Goal: Task Accomplishment & Management: Complete application form

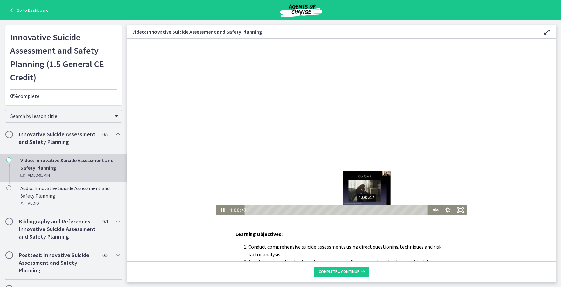
drag, startPoint x: 338, startPoint y: 210, endPoint x: 342, endPoint y: 211, distance: 3.9
click at [369, 212] on div "Playbar" at bounding box center [366, 209] width 3 height 3
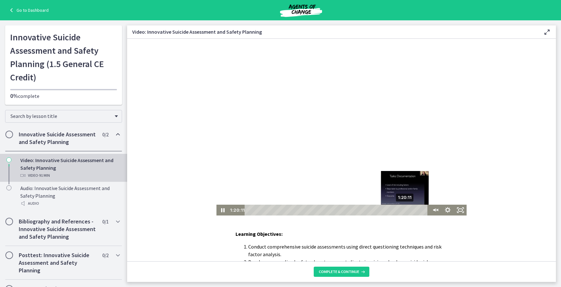
click at [411, 213] on div "1:20:11" at bounding box center [337, 210] width 178 height 11
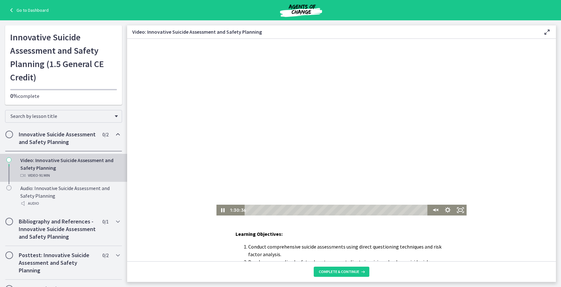
drag, startPoint x: 411, startPoint y: 212, endPoint x: 439, endPoint y: 211, distance: 27.4
click at [439, 211] on div "1:30:36 1:29:04" at bounding box center [342, 210] width 250 height 11
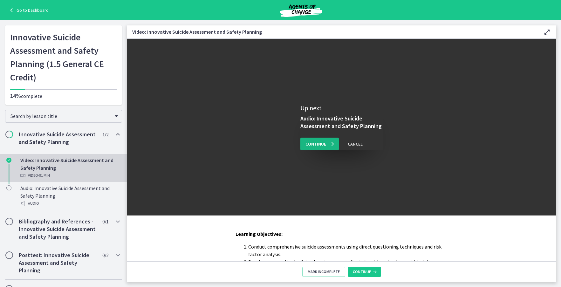
click at [326, 143] on icon at bounding box center [330, 144] width 9 height 8
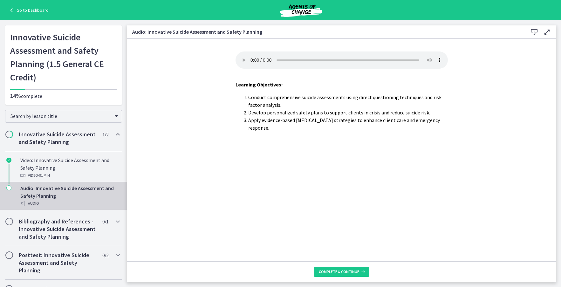
click at [31, 8] on link "Go to Dashboard" at bounding box center [28, 10] width 41 height 8
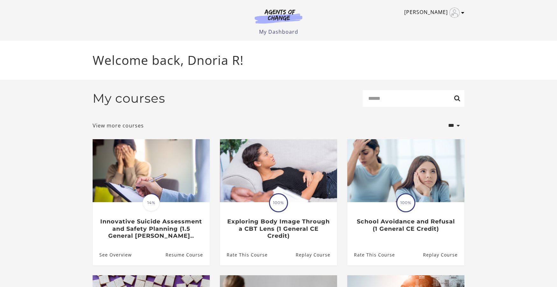
click at [462, 13] on icon "Toggle menu" at bounding box center [462, 12] width 3 height 5
click at [430, 32] on link "Support" at bounding box center [438, 34] width 56 height 11
click at [423, 34] on link "Support" at bounding box center [438, 34] width 56 height 11
click at [428, 22] on link "My Account" at bounding box center [438, 23] width 56 height 11
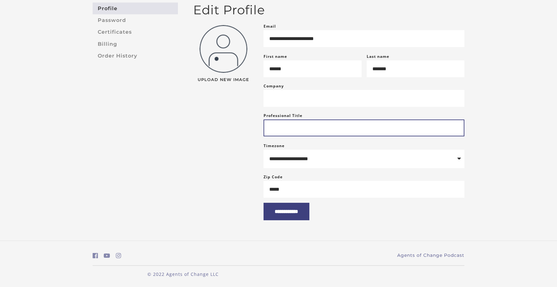
scroll to position [32, 0]
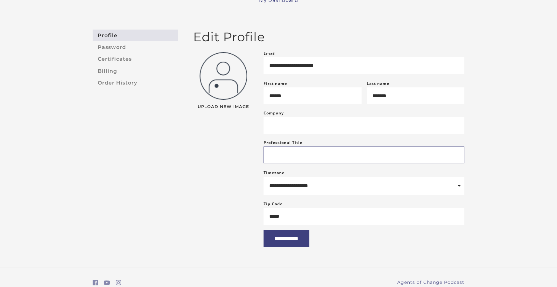
click at [287, 162] on input "Professional Title" at bounding box center [363, 155] width 201 height 17
type input "****"
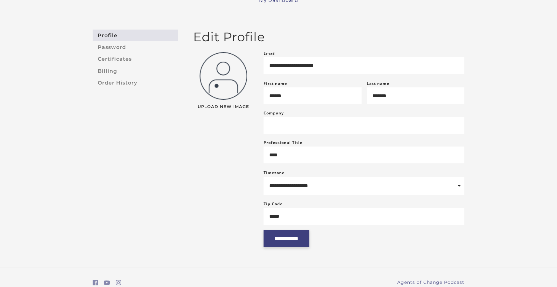
click at [308, 247] on input "**********" at bounding box center [286, 238] width 46 height 17
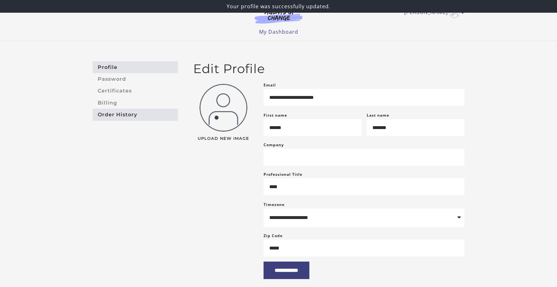
click at [111, 115] on link "Order History" at bounding box center [135, 115] width 85 height 12
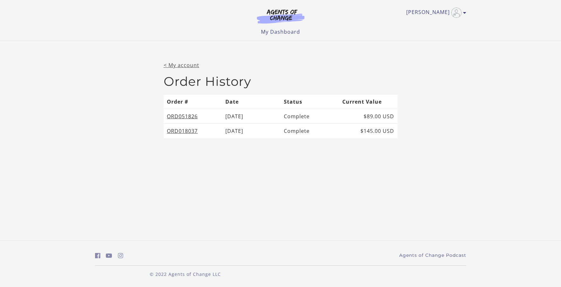
click at [180, 65] on link "< My account" at bounding box center [182, 65] width 36 height 7
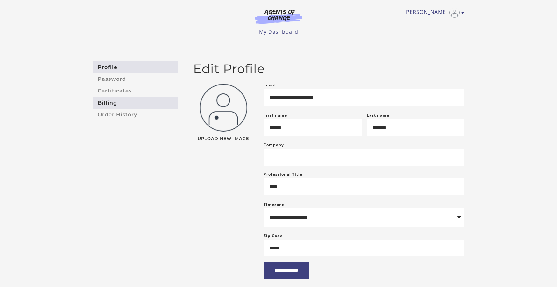
click at [105, 102] on link "Billing" at bounding box center [135, 103] width 85 height 12
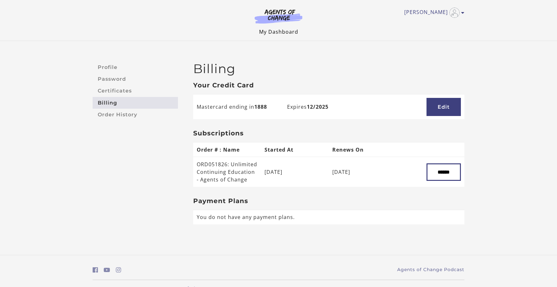
click at [276, 32] on link "My Dashboard" at bounding box center [278, 31] width 39 height 7
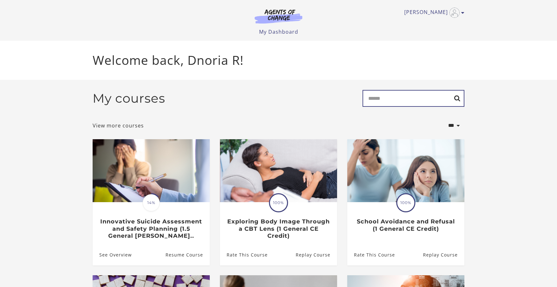
click at [375, 97] on input "Search" at bounding box center [413, 98] width 102 height 17
type input "**********"
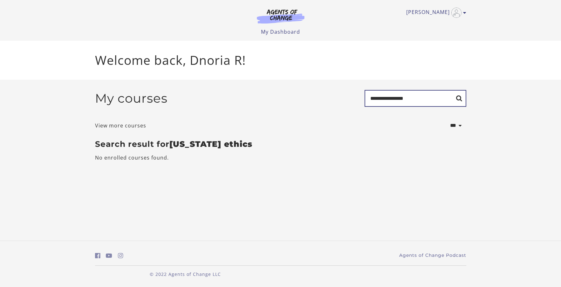
drag, startPoint x: 412, startPoint y: 99, endPoint x: 351, endPoint y: 103, distance: 61.2
click at [352, 103] on div "**********" at bounding box center [280, 101] width 371 height 22
type input "**********"
drag, startPoint x: 412, startPoint y: 100, endPoint x: 356, endPoint y: 104, distance: 56.8
click at [356, 104] on div "**********" at bounding box center [280, 101] width 371 height 22
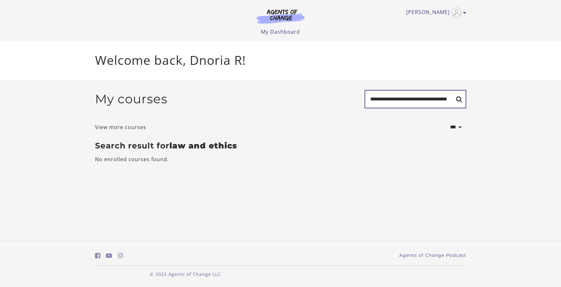
scroll to position [0, 15]
type input "**********"
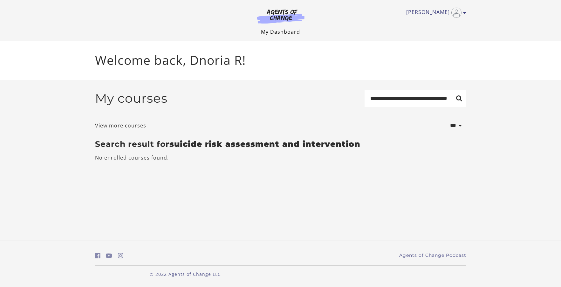
click at [281, 31] on link "My Dashboard" at bounding box center [280, 31] width 39 height 7
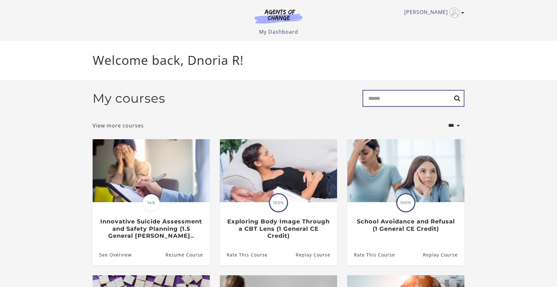
click at [385, 105] on input "Search" at bounding box center [413, 98] width 102 height 17
type input "**********"
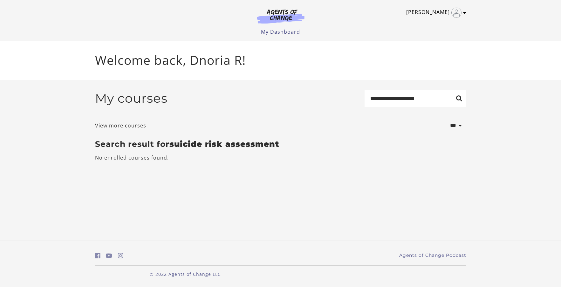
click at [465, 13] on icon "Toggle menu" at bounding box center [464, 12] width 3 height 5
click at [280, 27] on div "Dnoria R My Account Support Sign Out Toggle menu Menu My Dashboard My Account S…" at bounding box center [280, 18] width 371 height 36
click at [275, 14] on img at bounding box center [280, 16] width 61 height 15
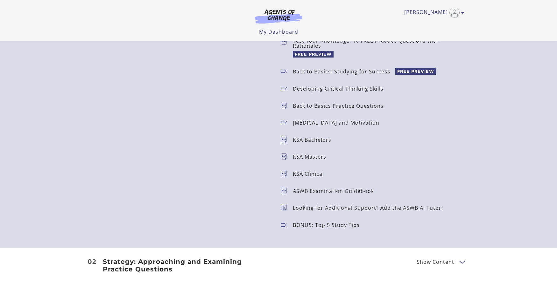
scroll to position [636, 0]
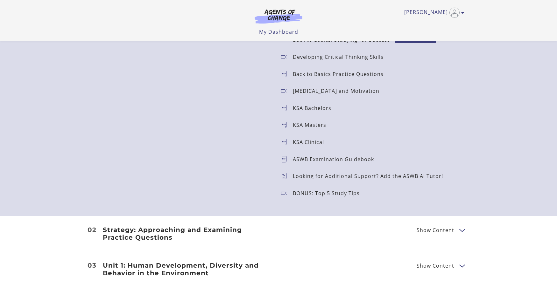
click at [284, 141] on icon at bounding box center [287, 142] width 12 height 6
click at [296, 141] on p "KSA Clinical" at bounding box center [311, 142] width 36 height 5
click at [285, 143] on icon at bounding box center [287, 142] width 12 height 6
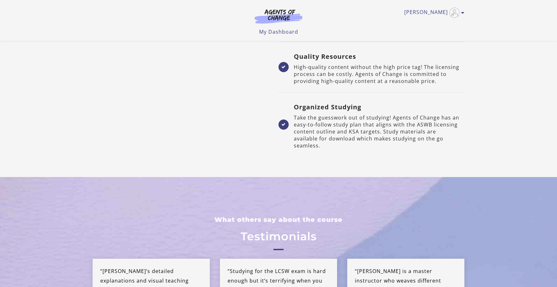
scroll to position [1377, 0]
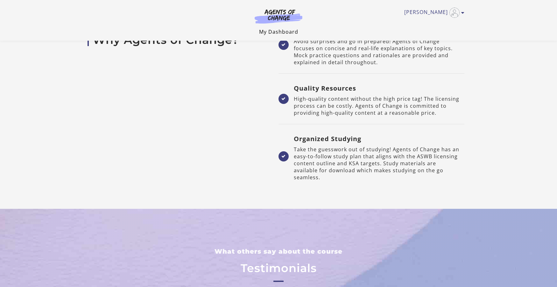
click at [283, 32] on link "My Dashboard" at bounding box center [278, 31] width 39 height 7
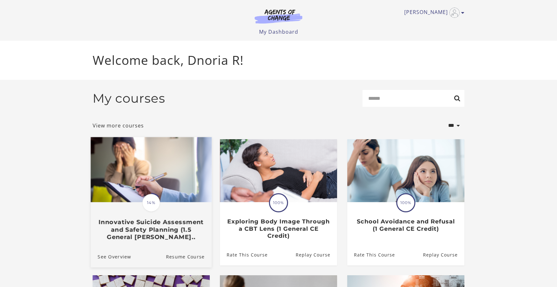
click at [169, 181] on img at bounding box center [151, 169] width 121 height 65
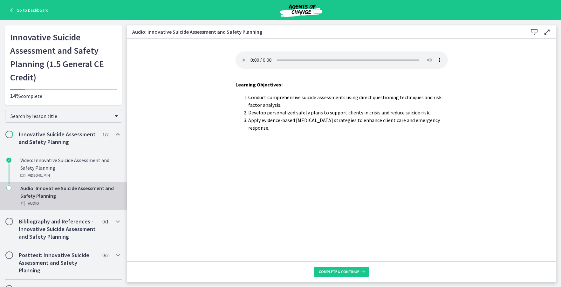
click at [49, 206] on div "Audio: Innovative Suicide Assessment and Safety Planning Audio" at bounding box center [69, 195] width 99 height 23
click at [363, 270] on icon at bounding box center [362, 271] width 6 height 5
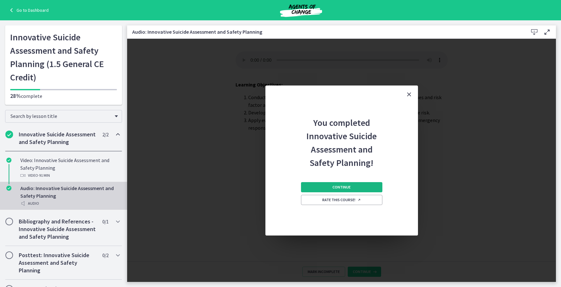
click at [320, 187] on button "Continue" at bounding box center [341, 187] width 81 height 10
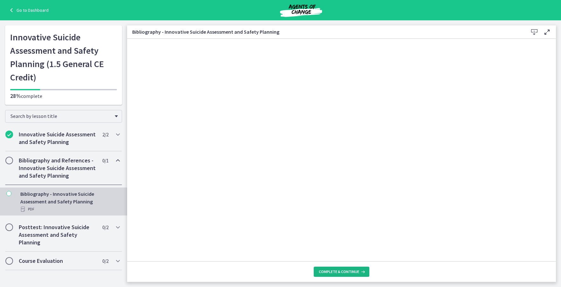
click at [343, 271] on span "Complete & continue" at bounding box center [339, 271] width 40 height 5
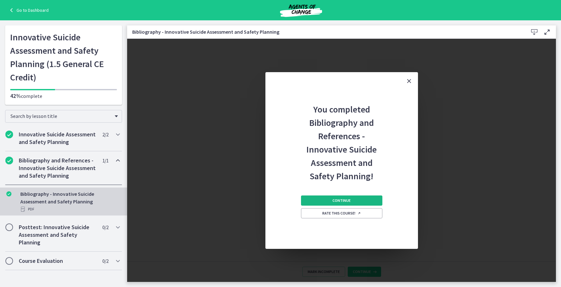
click at [334, 199] on span "Continue" at bounding box center [342, 200] width 18 height 5
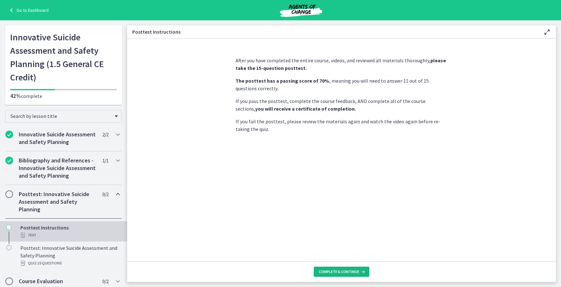
click at [360, 273] on icon at bounding box center [362, 271] width 6 height 5
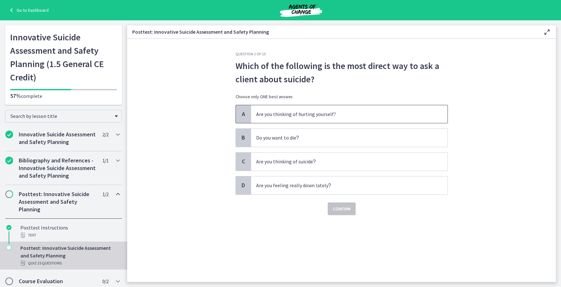
click at [260, 119] on span "Are you thinking of hurting yourself?" at bounding box center [349, 114] width 197 height 18
click at [351, 212] on button "Confirm" at bounding box center [342, 209] width 28 height 13
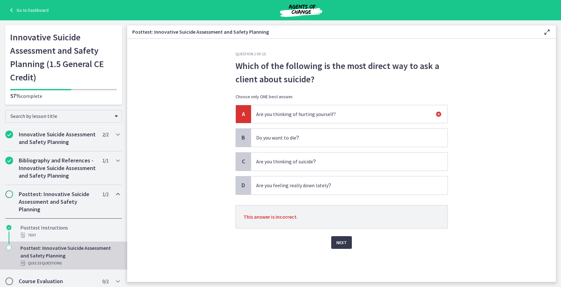
click at [39, 267] on div "Posttest: Innovative Suicide Assessment and Safety Planning Quiz · 25 Questions" at bounding box center [69, 255] width 99 height 23
click at [342, 242] on span "Next" at bounding box center [341, 243] width 10 height 8
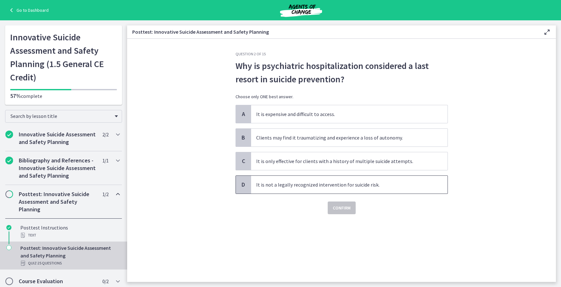
click at [299, 187] on span "It is not a legally recognized intervention for suicide risk." at bounding box center [349, 185] width 197 height 18
click at [344, 210] on span "Confirm" at bounding box center [342, 208] width 18 height 8
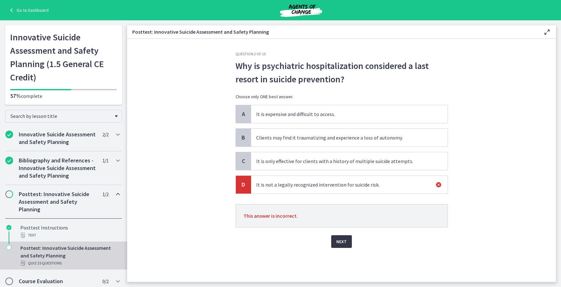
click at [335, 241] on button "Next" at bounding box center [341, 241] width 21 height 13
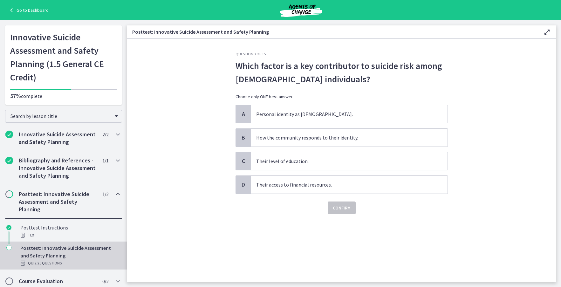
click at [42, 213] on h2 "Posttest: Innovative Suicide Assessment and Safety Planning" at bounding box center [58, 201] width 78 height 23
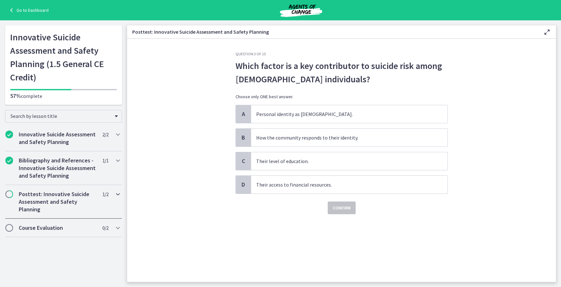
click at [43, 200] on h2 "Posttest: Innovative Suicide Assessment and Safety Planning" at bounding box center [58, 201] width 78 height 23
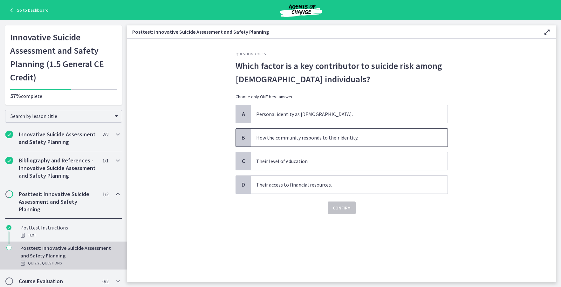
click at [270, 133] on span "How the community responds to their identity." at bounding box center [349, 138] width 197 height 18
click at [344, 206] on span "Confirm" at bounding box center [342, 208] width 18 height 8
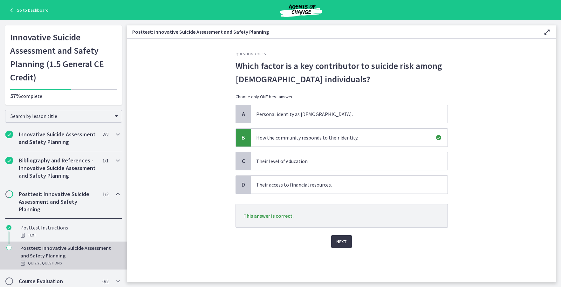
click at [338, 243] on span "Next" at bounding box center [341, 242] width 10 height 8
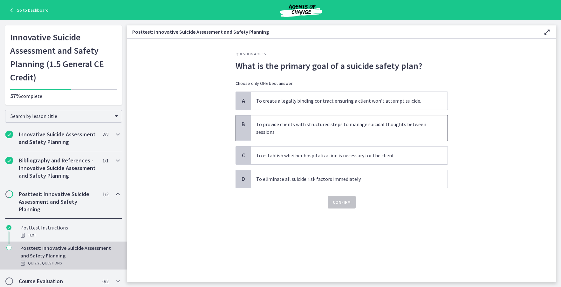
click at [256, 130] on span "To provide clients with structured steps to manage suicidal thoughts between se…" at bounding box center [349, 127] width 197 height 25
click at [338, 203] on span "Confirm" at bounding box center [342, 202] width 18 height 8
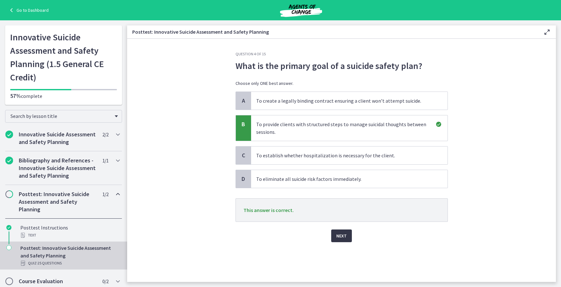
click at [339, 236] on span "Next" at bounding box center [341, 236] width 10 height 8
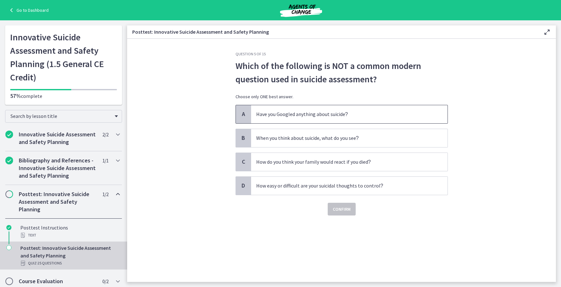
click at [255, 116] on span "Have you Googled anything about suicide ?" at bounding box center [349, 114] width 197 height 18
click at [268, 187] on p "How easy or difficult are your suicidal thoughts to control ?" at bounding box center [343, 186] width 174 height 8
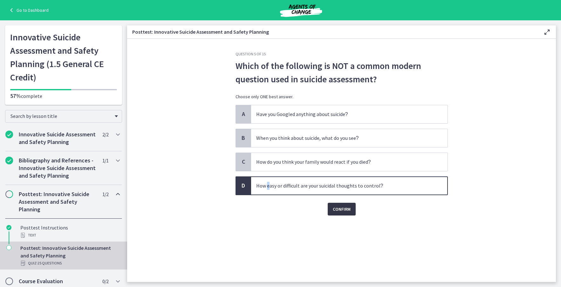
click at [344, 206] on span "Confirm" at bounding box center [342, 209] width 18 height 8
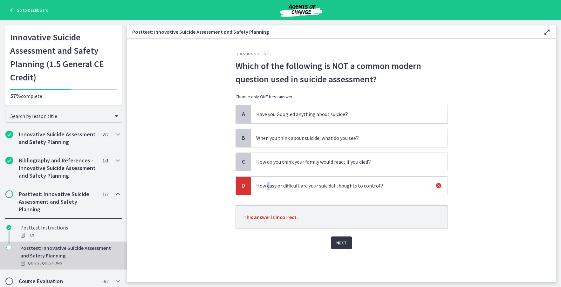
click at [347, 242] on button "Next" at bounding box center [341, 243] width 21 height 13
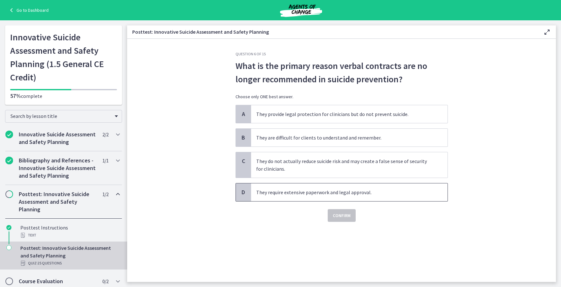
click at [280, 193] on span "They require extensive paperwork and legal approval." at bounding box center [349, 192] width 197 height 18
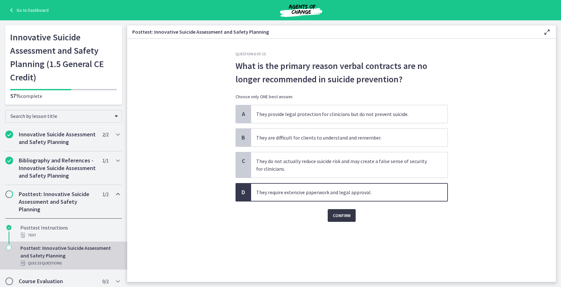
click at [338, 214] on span "Confirm" at bounding box center [342, 216] width 18 height 8
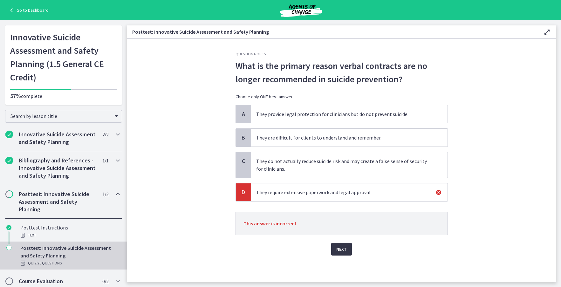
click at [348, 247] on button "Next" at bounding box center [341, 249] width 21 height 13
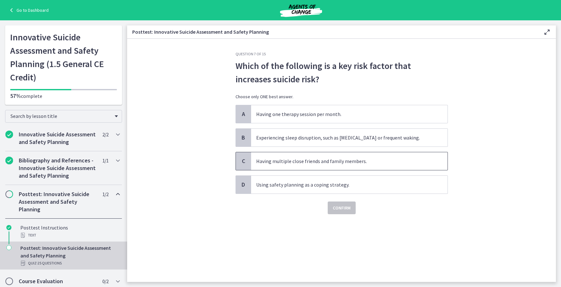
click at [297, 155] on span "Having multiple close friends and family members." at bounding box center [349, 161] width 197 height 18
click at [345, 211] on span "Confirm" at bounding box center [342, 208] width 18 height 8
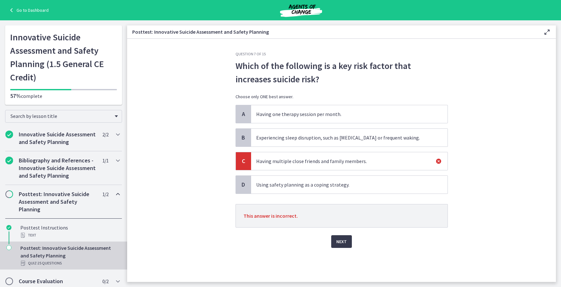
click at [321, 113] on span "Having one therapy session per month." at bounding box center [349, 114] width 197 height 18
click at [342, 243] on span "Next" at bounding box center [341, 242] width 10 height 8
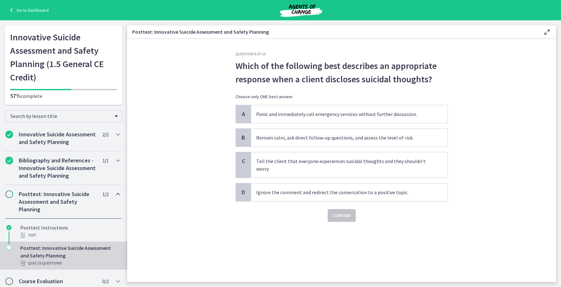
click at [311, 149] on div "A Panic and immediately call emergency services without further discussion. B R…" at bounding box center [342, 153] width 212 height 97
click at [320, 167] on span "Tell the client that everyone experiences suicidal thoughts and they shouldn’t …" at bounding box center [349, 164] width 197 height 25
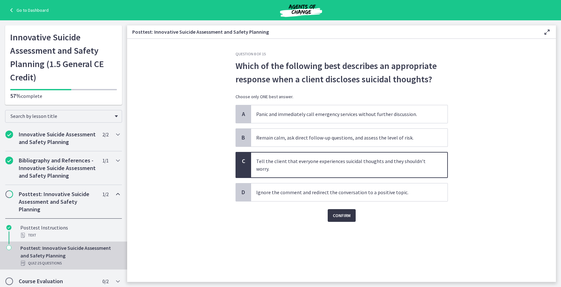
click at [339, 219] on button "Confirm" at bounding box center [342, 215] width 28 height 13
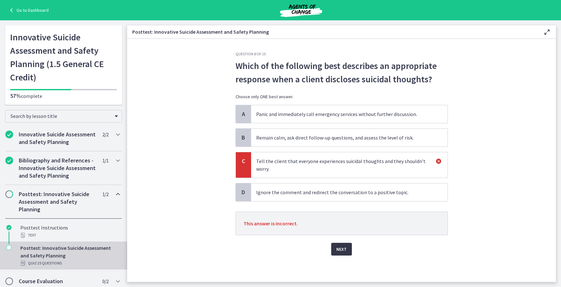
click at [342, 249] on span "Next" at bounding box center [341, 249] width 10 height 8
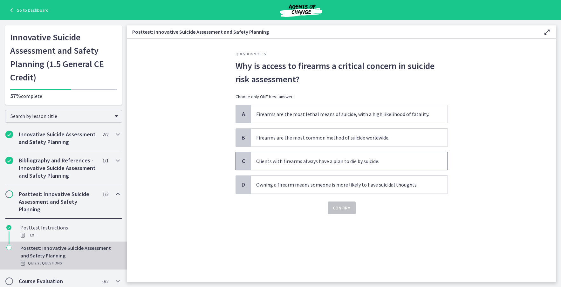
click at [313, 160] on span "Clients with firearms always have a plan to die by suicide." at bounding box center [349, 161] width 197 height 18
click at [335, 207] on span "Confirm" at bounding box center [342, 208] width 18 height 8
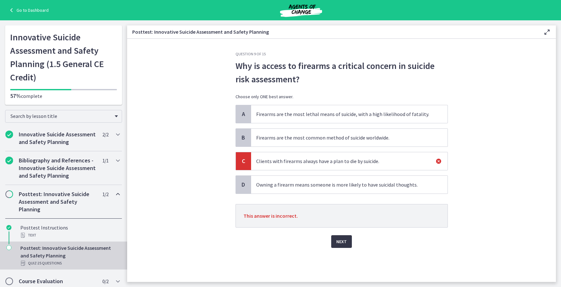
click at [344, 240] on span "Next" at bounding box center [341, 242] width 10 height 8
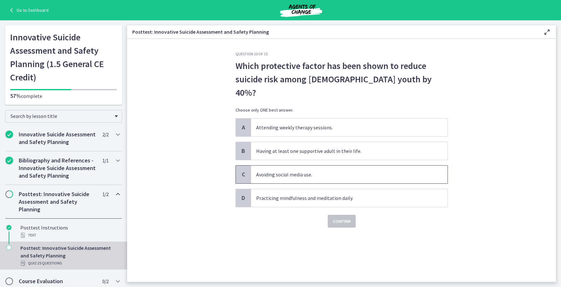
click at [307, 166] on span "Avoiding social media use." at bounding box center [349, 175] width 197 height 18
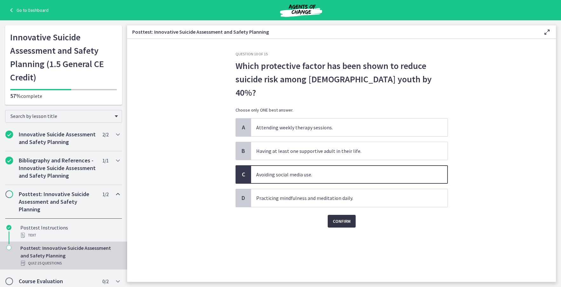
click at [335, 214] on div "Question 10 of 15 Which protective factor has been shown to reduce suicide risk…" at bounding box center [342, 167] width 223 height 231
click at [334, 218] on span "Confirm" at bounding box center [342, 222] width 18 height 8
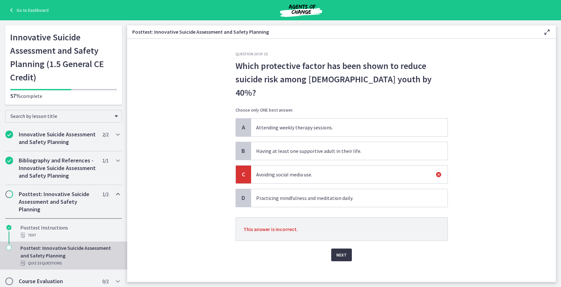
click at [344, 247] on div "Question 10 of 15 Which protective factor has been shown to reduce suicide risk…" at bounding box center [342, 167] width 223 height 231
click at [342, 251] on span "Next" at bounding box center [341, 255] width 10 height 8
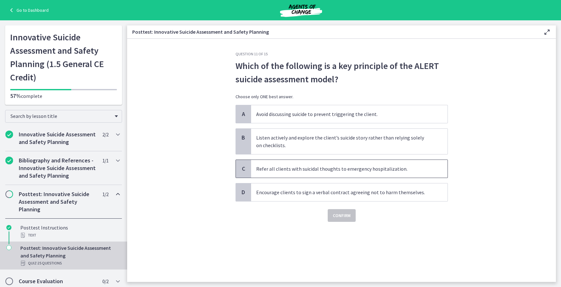
click at [298, 169] on span "Refer all clients with suicidal thoughts to emergency hospitalization." at bounding box center [349, 169] width 197 height 18
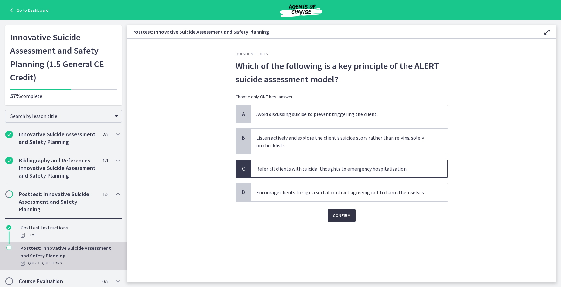
click at [337, 218] on span "Confirm" at bounding box center [342, 216] width 18 height 8
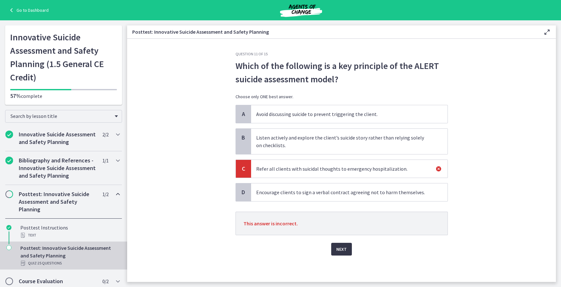
click at [348, 249] on button "Next" at bounding box center [341, 249] width 21 height 13
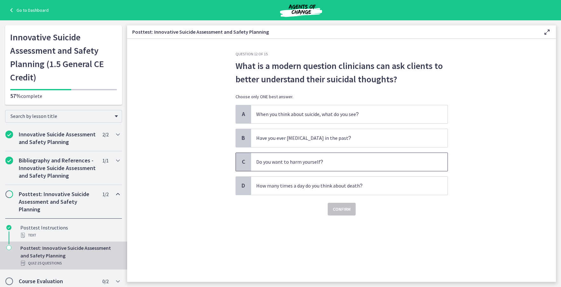
click at [315, 165] on p "Do you want to harm yourself ?" at bounding box center [343, 162] width 174 height 8
click at [339, 205] on button "Confirm" at bounding box center [342, 209] width 28 height 13
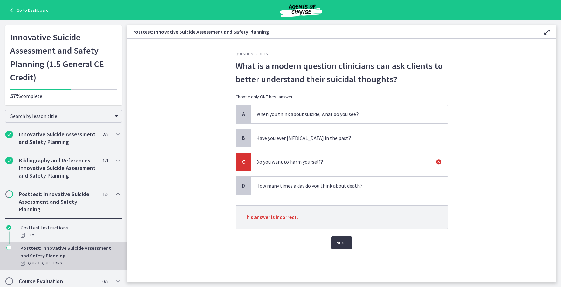
click at [345, 242] on span "Next" at bounding box center [341, 243] width 10 height 8
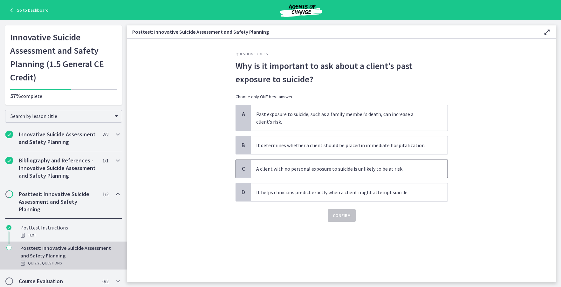
click at [323, 165] on span "A client with no personal exposure to suicide is unlikely to be at risk." at bounding box center [349, 169] width 197 height 18
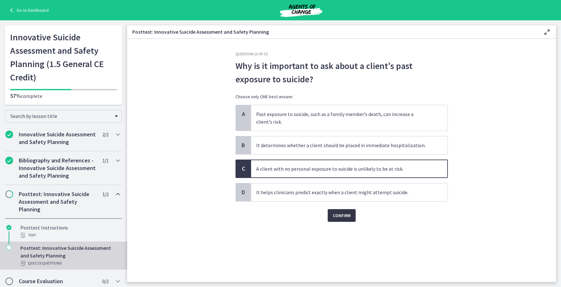
click at [341, 218] on span "Confirm" at bounding box center [342, 216] width 18 height 8
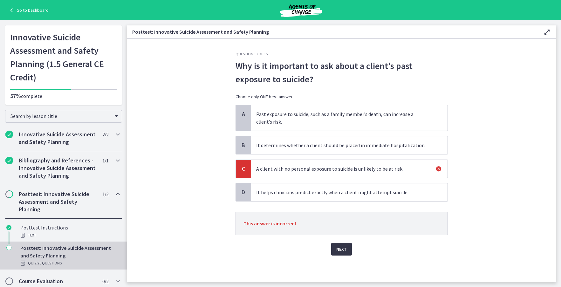
click at [341, 249] on span "Next" at bounding box center [341, 249] width 10 height 8
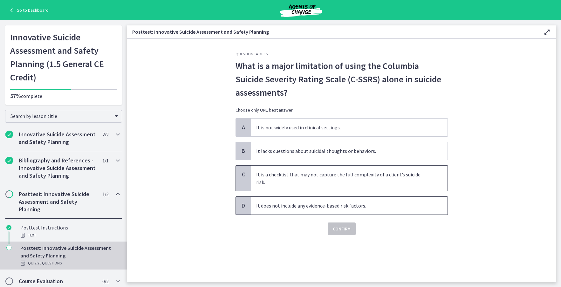
drag, startPoint x: 308, startPoint y: 177, endPoint x: 324, endPoint y: 196, distance: 24.9
click at [312, 182] on span "It is a checklist that may not capture the full complexity of a client’s suicid…" at bounding box center [349, 178] width 197 height 25
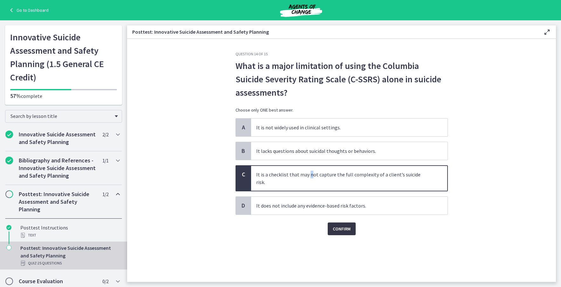
click at [340, 225] on span "Confirm" at bounding box center [342, 229] width 18 height 8
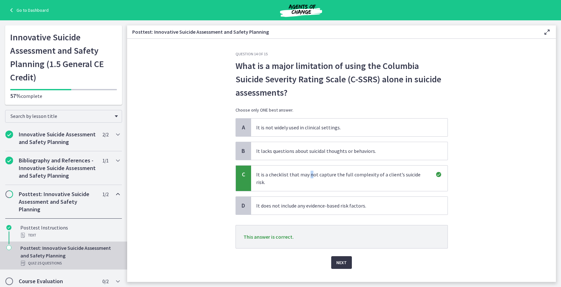
click at [336, 259] on span "Next" at bounding box center [341, 263] width 10 height 8
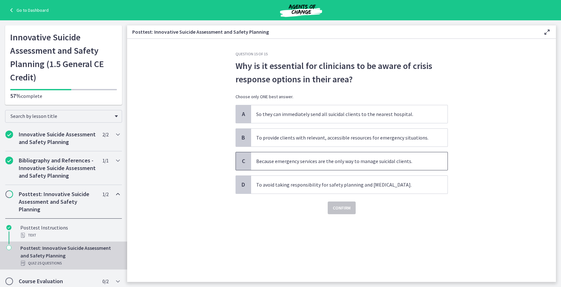
drag, startPoint x: 304, startPoint y: 157, endPoint x: 307, endPoint y: 161, distance: 4.9
click at [304, 159] on span "Because emergency services are the only way to manage suicidal clients." at bounding box center [349, 161] width 197 height 18
click at [337, 208] on span "Confirm" at bounding box center [342, 208] width 18 height 8
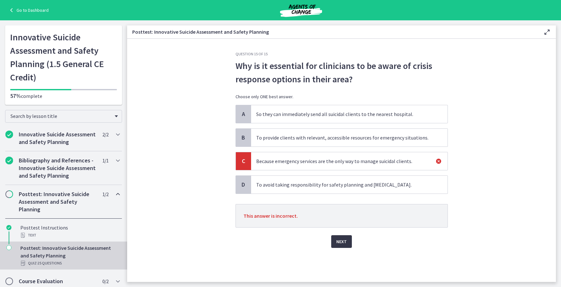
click at [345, 243] on span "Next" at bounding box center [341, 242] width 10 height 8
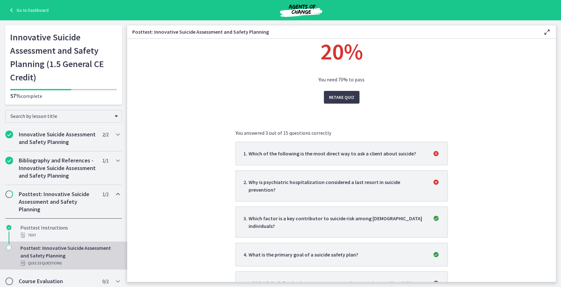
scroll to position [64, 0]
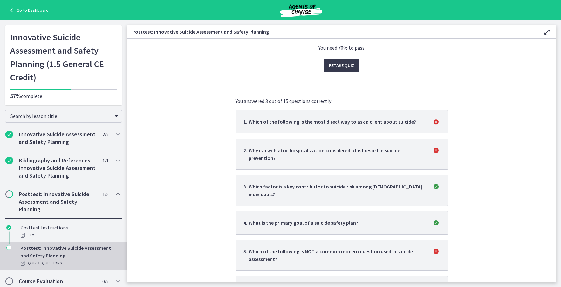
click at [421, 118] on li "1 . Which of the following is the most direct way to ask a client about suicide?" at bounding box center [342, 122] width 212 height 24
click at [432, 120] on icon "incorrect" at bounding box center [436, 122] width 8 height 8
click at [310, 116] on li "1 . Which of the following is the most direct way to ask a client about suicide?" at bounding box center [342, 122] width 212 height 24
click at [298, 125] on div "Which of the following is the most direct way to ask a client about suicide?" at bounding box center [333, 122] width 168 height 8
click at [296, 125] on div "Which of the following is the most direct way to ask a client about suicide?" at bounding box center [333, 122] width 168 height 8
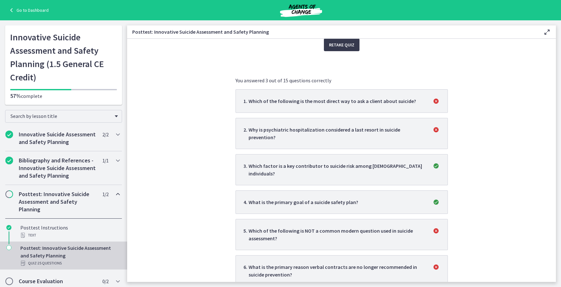
scroll to position [0, 0]
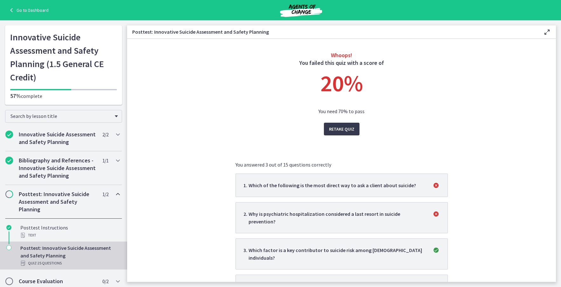
click at [296, 186] on div "Which of the following is the most direct way to ask a client about suicide?" at bounding box center [333, 186] width 168 height 8
click at [296, 185] on div "Which of the following is the most direct way to ask a client about suicide?" at bounding box center [333, 186] width 168 height 8
click at [296, 184] on div "Which of the following is the most direct way to ask a client about suicide?" at bounding box center [333, 186] width 168 height 8
click at [388, 192] on li "1 . Which of the following is the most direct way to ask a client about suicide?" at bounding box center [342, 186] width 212 height 24
click at [344, 127] on span "Retake Quiz" at bounding box center [341, 129] width 25 height 8
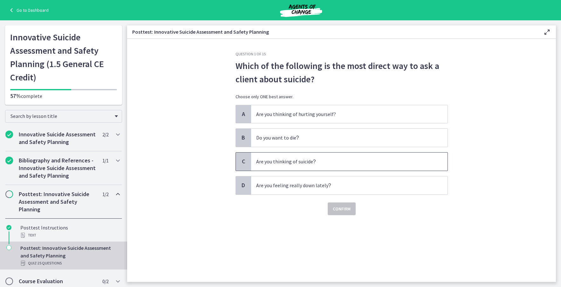
click at [296, 166] on span "Are you thinking of suicide ?" at bounding box center [349, 162] width 197 height 18
click at [349, 208] on span "Confirm" at bounding box center [342, 209] width 18 height 8
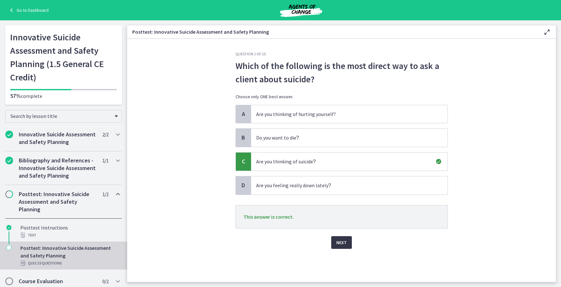
click at [343, 243] on span "Next" at bounding box center [341, 243] width 10 height 8
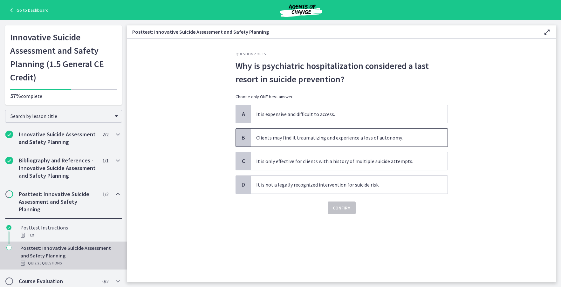
click at [280, 141] on span "Clients may find it traumatizing and experience a loss of autonomy." at bounding box center [349, 138] width 197 height 18
click at [340, 209] on span "Confirm" at bounding box center [342, 208] width 18 height 8
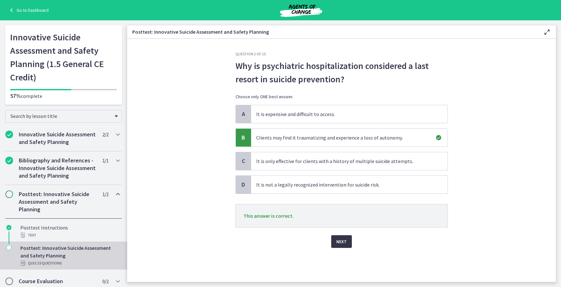
click at [339, 242] on span "Next" at bounding box center [341, 242] width 10 height 8
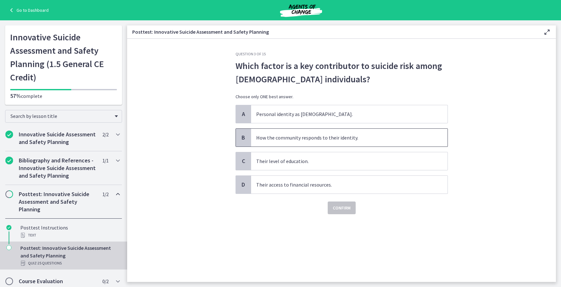
click at [274, 142] on span "How the community responds to their identity." at bounding box center [349, 138] width 197 height 18
click at [343, 214] on div "Question 3 of 15 Which factor is a key contributor to suicide risk among LGBTQ+…" at bounding box center [342, 167] width 223 height 231
click at [342, 208] on span "Confirm" at bounding box center [342, 208] width 18 height 8
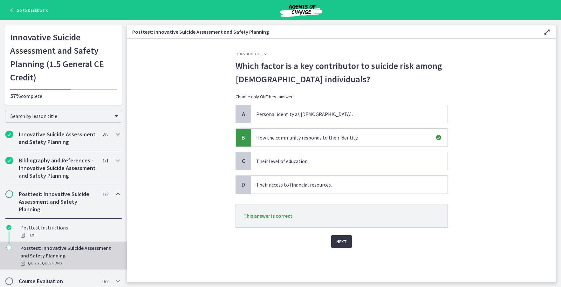
click at [346, 242] on span "Next" at bounding box center [341, 242] width 10 height 8
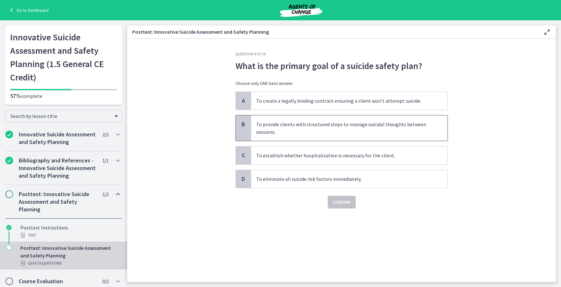
click at [270, 137] on span "To provide clients with structured steps to manage suicidal thoughts between se…" at bounding box center [349, 127] width 197 height 25
click at [338, 204] on span "Confirm" at bounding box center [342, 202] width 18 height 8
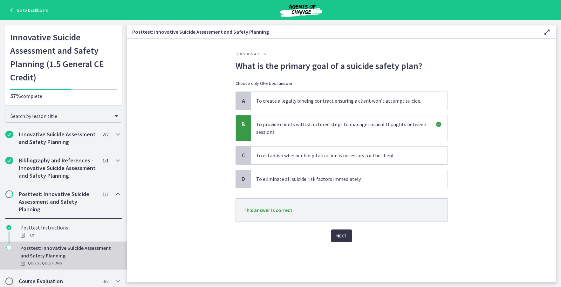
click at [339, 236] on span "Next" at bounding box center [341, 236] width 10 height 8
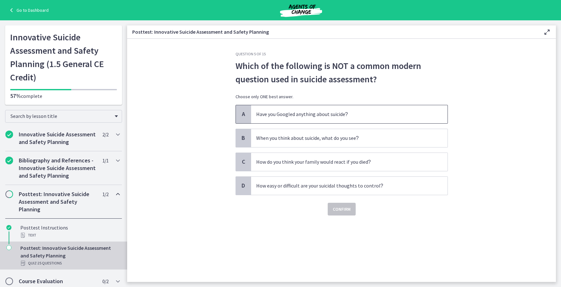
click at [268, 113] on p "Have you Googled anything about suicide ?" at bounding box center [343, 114] width 174 height 8
click at [340, 202] on div "Confirm" at bounding box center [342, 205] width 212 height 20
click at [341, 210] on span "Confirm" at bounding box center [342, 209] width 18 height 8
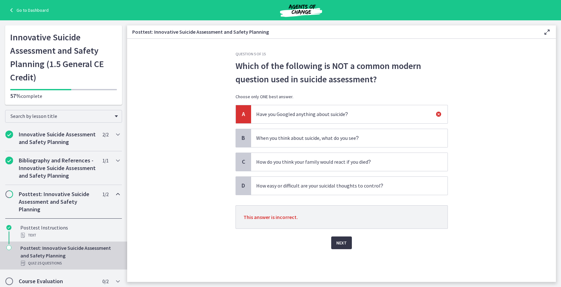
click at [341, 241] on span "Next" at bounding box center [341, 243] width 10 height 8
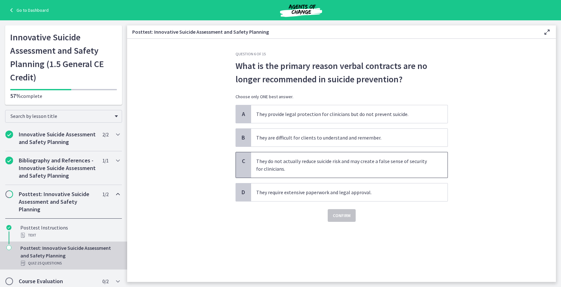
click at [302, 171] on span "They do not actually reduce suicide risk and may create a false sense of securi…" at bounding box center [349, 164] width 197 height 25
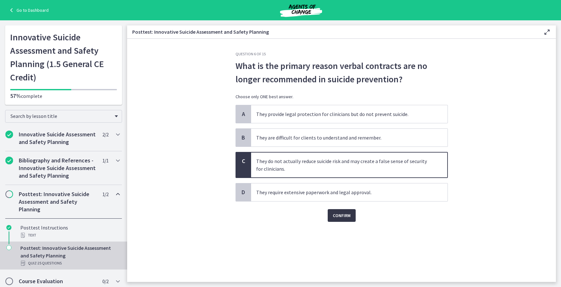
click at [351, 216] on button "Confirm" at bounding box center [342, 215] width 28 height 13
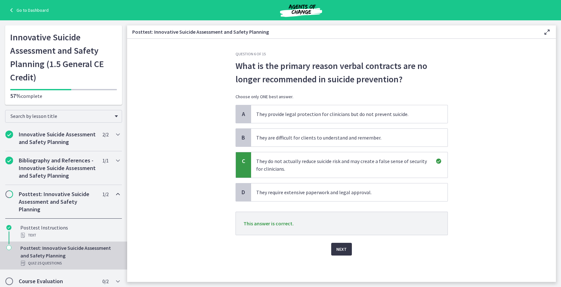
click at [342, 249] on span "Next" at bounding box center [341, 249] width 10 height 8
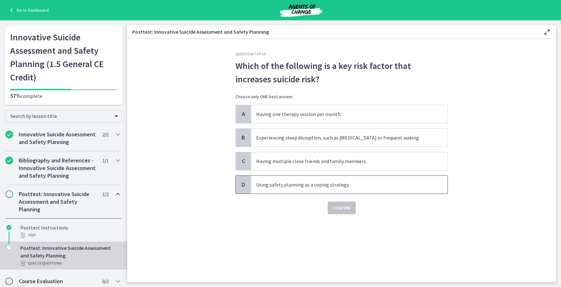
click at [260, 189] on span "Using safety planning as a coping strategy." at bounding box center [349, 185] width 197 height 18
click at [278, 136] on span "Experiencing sleep disruption, such as insomnia or frequent waking." at bounding box center [349, 138] width 197 height 18
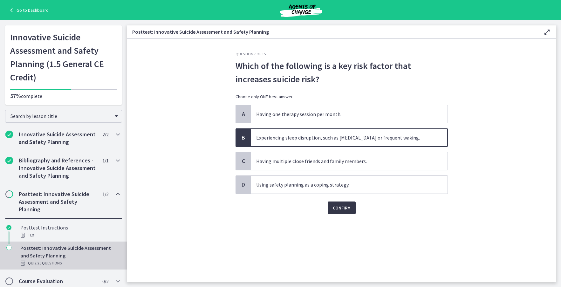
click at [345, 209] on span "Confirm" at bounding box center [342, 208] width 18 height 8
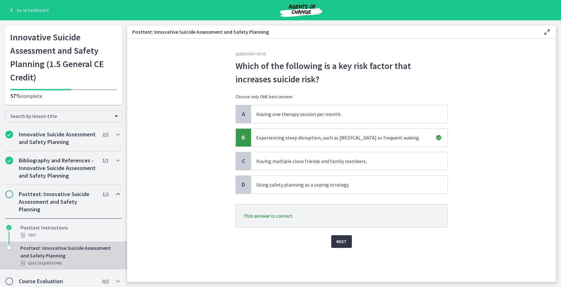
click at [348, 244] on button "Next" at bounding box center [341, 241] width 21 height 13
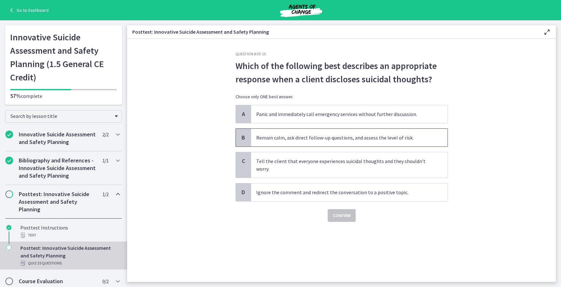
click at [270, 138] on span "Remain calm, ask direct follow-up questions, and assess the level of risk." at bounding box center [349, 138] width 197 height 18
click at [344, 218] on span "Confirm" at bounding box center [342, 216] width 18 height 8
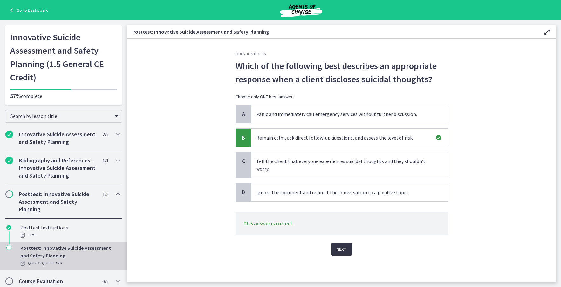
click at [345, 249] on span "Next" at bounding box center [341, 249] width 10 height 8
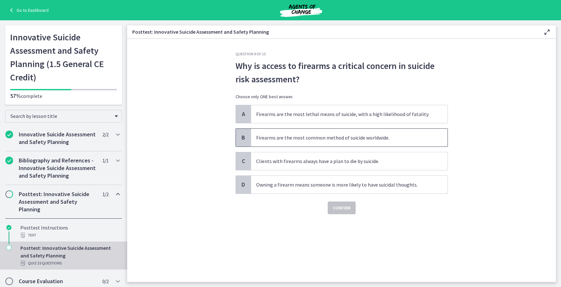
click at [263, 138] on span "Firearms are the most common method of suicide worldwide." at bounding box center [349, 138] width 197 height 18
click at [346, 208] on span "Confirm" at bounding box center [342, 208] width 18 height 8
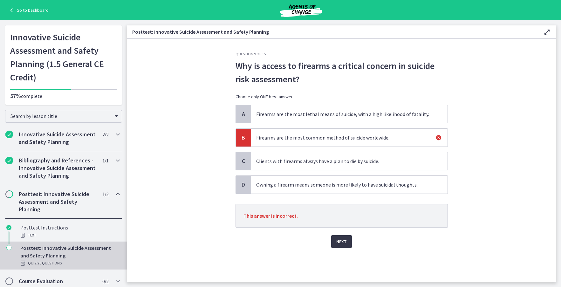
click at [342, 241] on span "Next" at bounding box center [341, 242] width 10 height 8
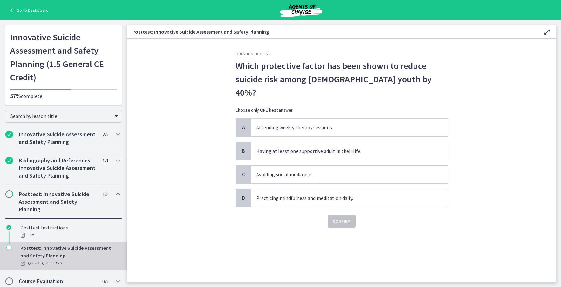
click at [273, 189] on span "Practicing mindfulness and meditation daily." at bounding box center [349, 198] width 197 height 18
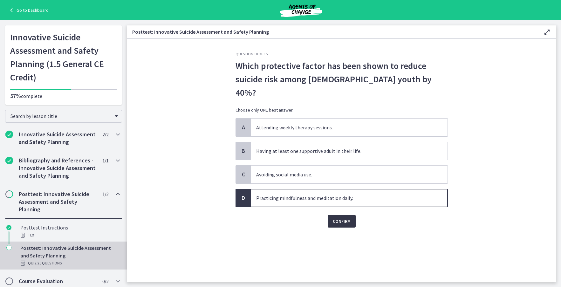
click at [337, 218] on span "Confirm" at bounding box center [342, 222] width 18 height 8
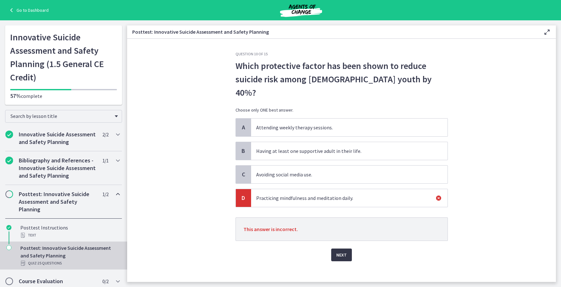
click at [349, 249] on button "Next" at bounding box center [341, 255] width 21 height 13
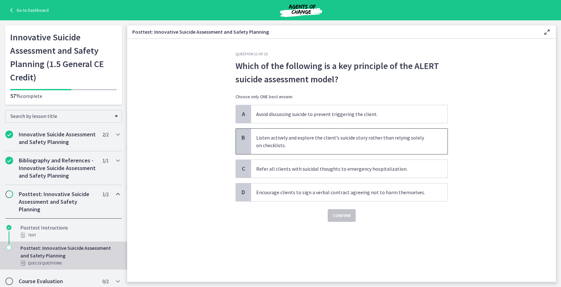
click at [293, 142] on span "Listen actively and explore the client’s suicide story rather than relying sole…" at bounding box center [349, 141] width 197 height 25
click at [346, 215] on span "Confirm" at bounding box center [342, 216] width 18 height 8
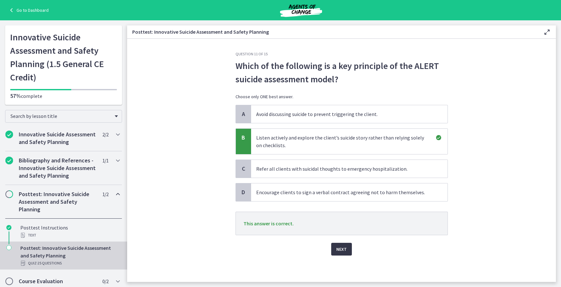
click at [343, 248] on span "Next" at bounding box center [341, 249] width 10 height 8
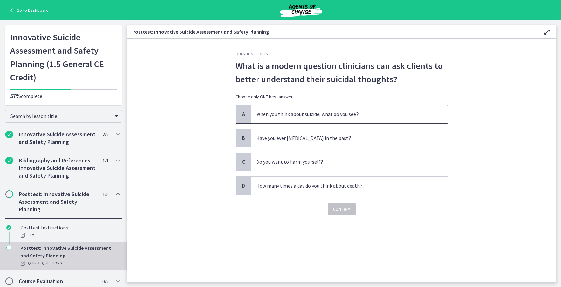
click at [270, 117] on p "When you think about suicide, what do you see ?" at bounding box center [343, 114] width 174 height 8
click at [344, 214] on button "Confirm" at bounding box center [342, 209] width 28 height 13
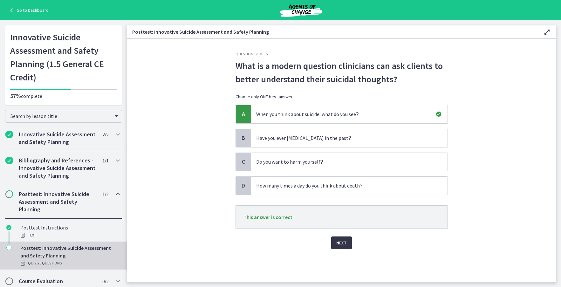
click at [345, 243] on span "Next" at bounding box center [341, 243] width 10 height 8
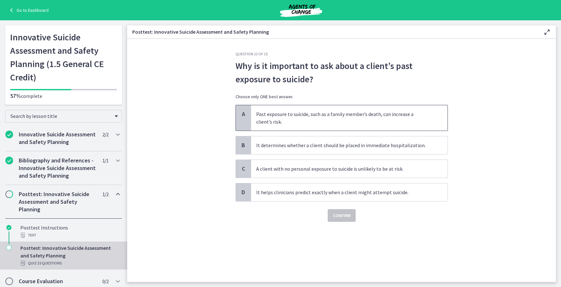
click at [272, 120] on span "Past exposure to suicide, such as a family member’s death, can increase a clien…" at bounding box center [349, 117] width 197 height 25
click at [341, 219] on span "Confirm" at bounding box center [342, 216] width 18 height 8
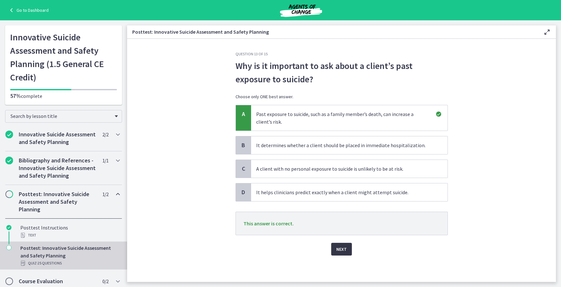
drag, startPoint x: 349, startPoint y: 252, endPoint x: 342, endPoint y: 251, distance: 6.1
click at [348, 252] on button "Next" at bounding box center [341, 249] width 21 height 13
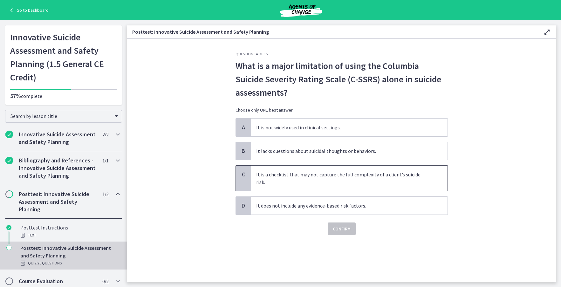
click at [272, 173] on span "It is a checklist that may not capture the full complexity of a client’s suicid…" at bounding box center [349, 178] width 197 height 25
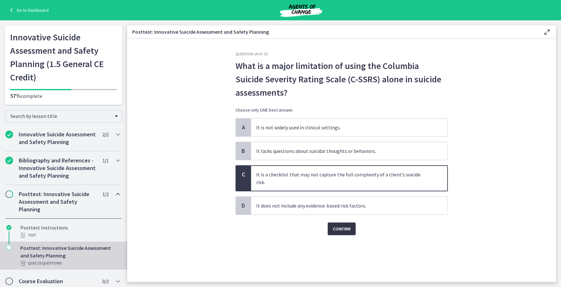
click at [344, 225] on span "Confirm" at bounding box center [342, 229] width 18 height 8
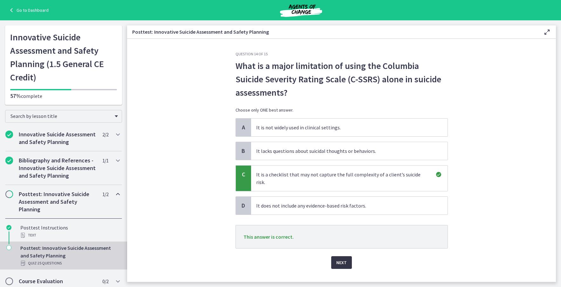
click at [341, 259] on span "Next" at bounding box center [341, 263] width 10 height 8
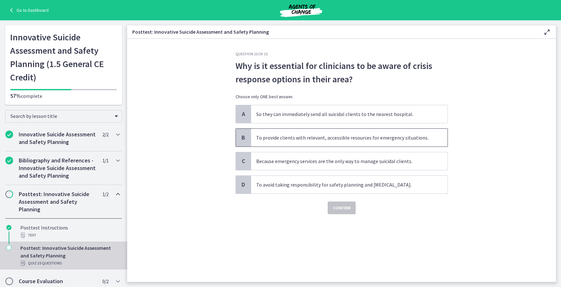
click at [258, 135] on span "To provide clients with relevant, accessible resources for emergency situations." at bounding box center [349, 138] width 197 height 18
click at [340, 210] on span "Confirm" at bounding box center [342, 208] width 18 height 8
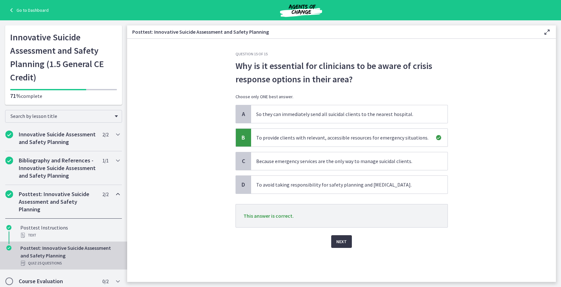
click at [346, 241] on span "Next" at bounding box center [341, 242] width 10 height 8
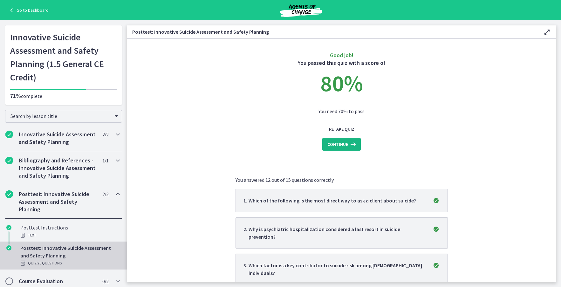
click at [339, 149] on button "Continue" at bounding box center [341, 144] width 38 height 13
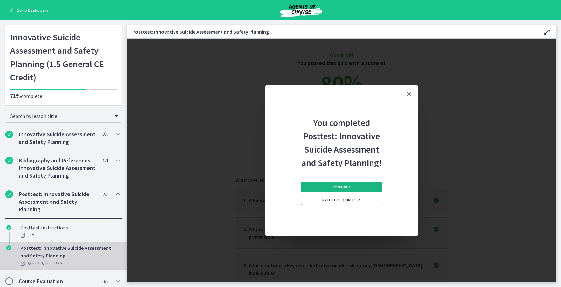
click at [354, 188] on button "Continue" at bounding box center [341, 187] width 81 height 10
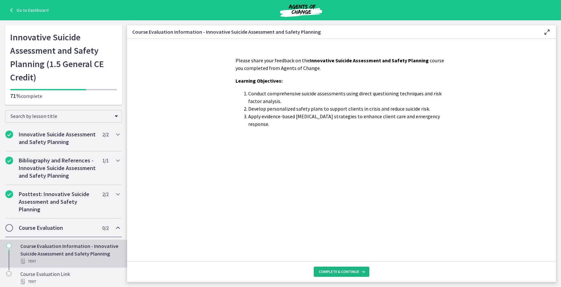
click at [350, 272] on span "Complete & continue" at bounding box center [339, 271] width 40 height 5
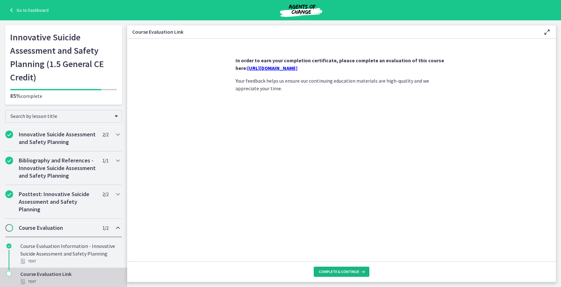
click at [343, 271] on span "Complete & continue" at bounding box center [339, 271] width 40 height 5
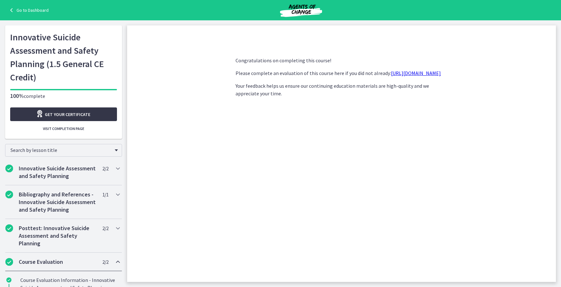
click at [56, 113] on span "Get your certificate" at bounding box center [67, 115] width 45 height 8
click at [24, 9] on link "Go to Dashboard" at bounding box center [28, 10] width 41 height 8
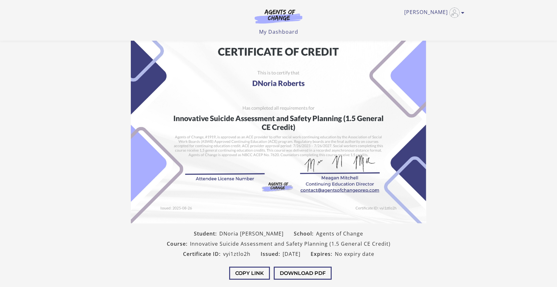
scroll to position [64, 0]
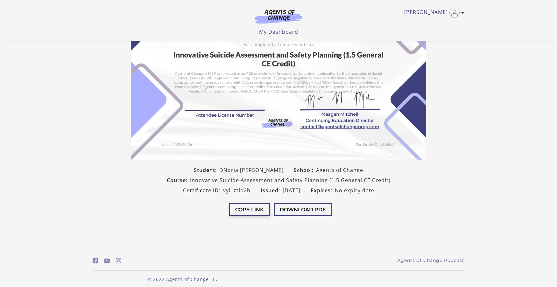
click at [244, 210] on button "Copy Link" at bounding box center [249, 209] width 41 height 13
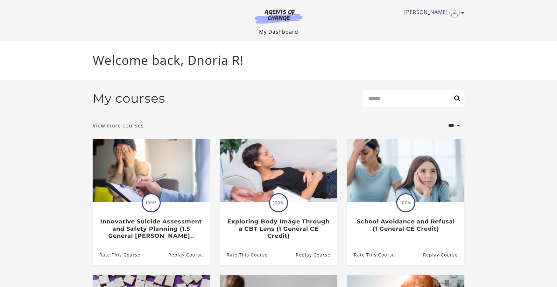
click at [287, 31] on link "My Dashboard" at bounding box center [278, 31] width 39 height 7
click at [462, 15] on icon "Toggle menu" at bounding box center [462, 12] width 3 height 5
click at [427, 24] on link "My Account" at bounding box center [438, 23] width 56 height 11
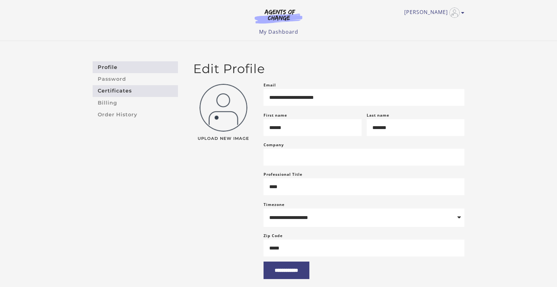
click at [124, 92] on link "Certificates" at bounding box center [135, 91] width 85 height 12
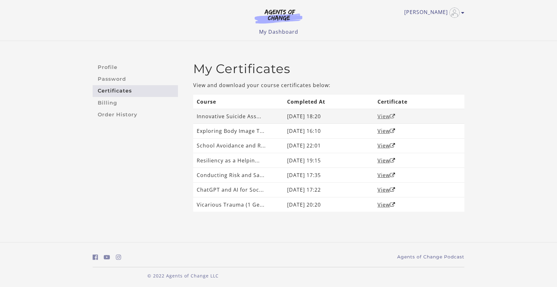
click at [383, 116] on link "View" at bounding box center [386, 116] width 18 height 7
click at [273, 36] on div "Dnoria R My Account Support Sign Out Toggle menu Menu My Dashboard My Account S…" at bounding box center [278, 20] width 382 height 41
click at [273, 32] on link "My Dashboard" at bounding box center [278, 31] width 39 height 7
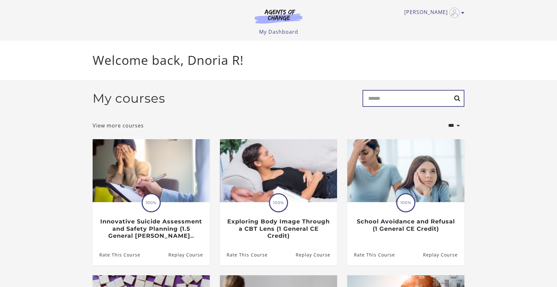
click at [386, 98] on input "Search" at bounding box center [413, 98] width 102 height 17
type input "******"
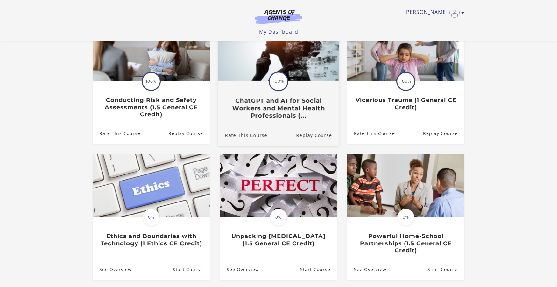
scroll to position [127, 0]
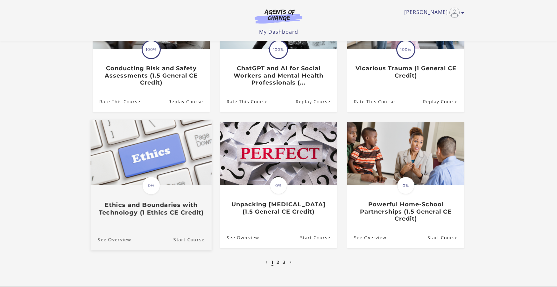
click at [169, 192] on div "Translation missing: en.liquid.partials.dashboard_course_card.progress_descript…" at bounding box center [151, 201] width 121 height 31
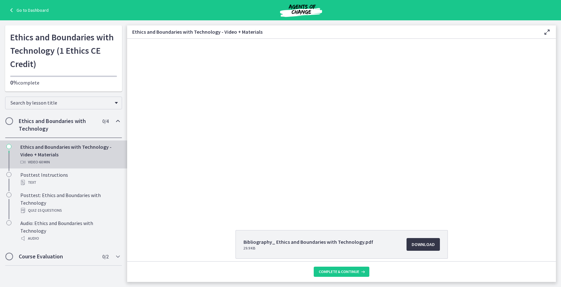
click at [425, 242] on span "Download Opens in a new window" at bounding box center [423, 245] width 23 height 8
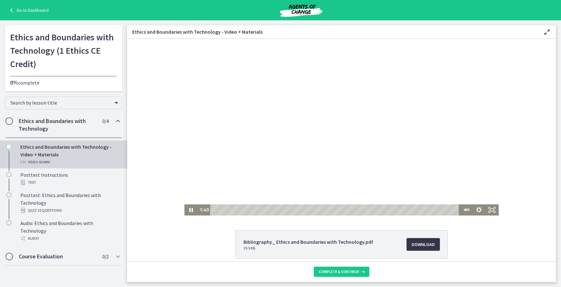
scroll to position [59, 0]
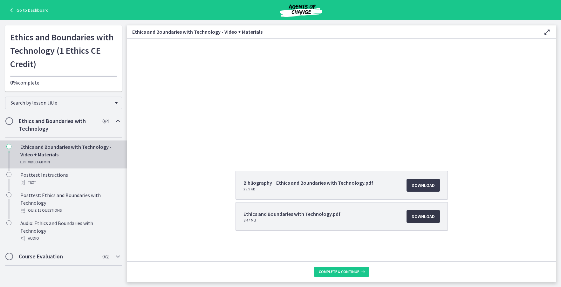
click at [412, 215] on span "Download Opens in a new window" at bounding box center [423, 217] width 23 height 8
